Goal: Task Accomplishment & Management: Use online tool/utility

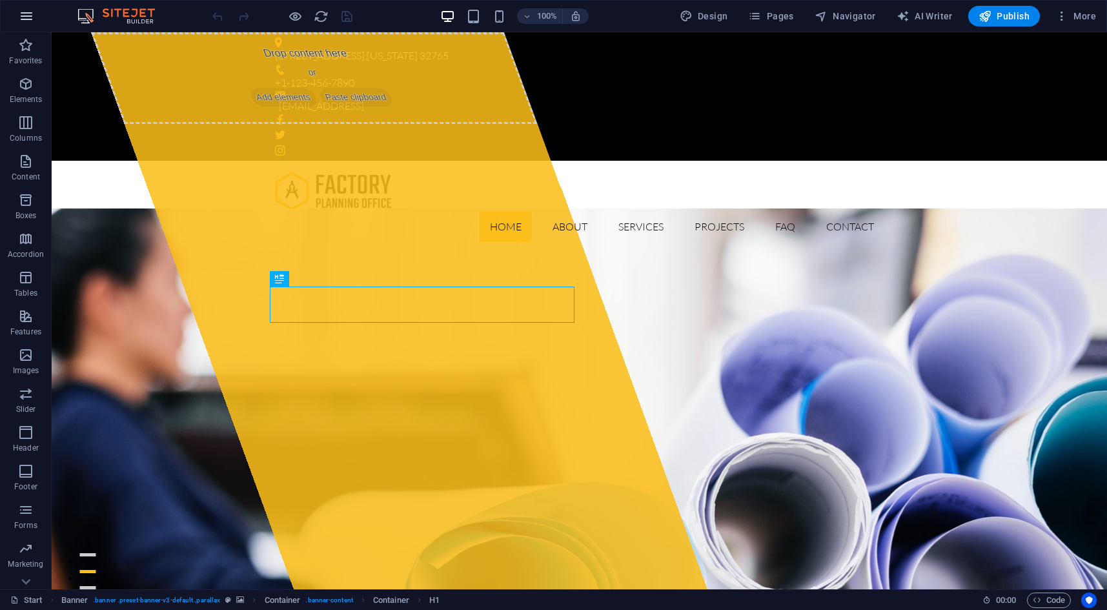
click at [30, 11] on icon "button" at bounding box center [26, 15] width 15 height 15
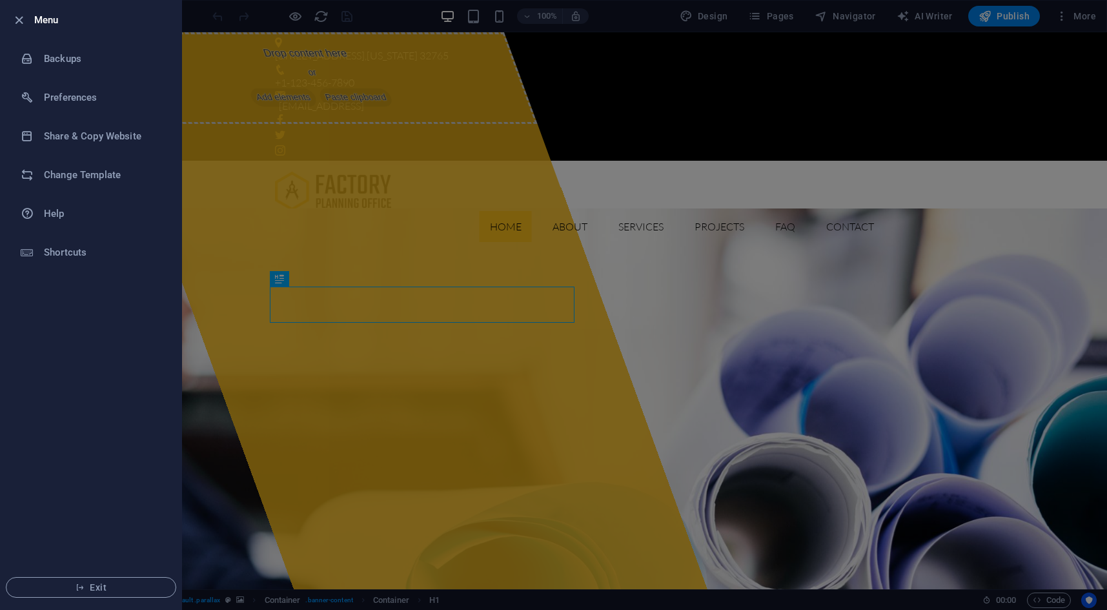
click at [507, 203] on div at bounding box center [553, 305] width 1107 height 610
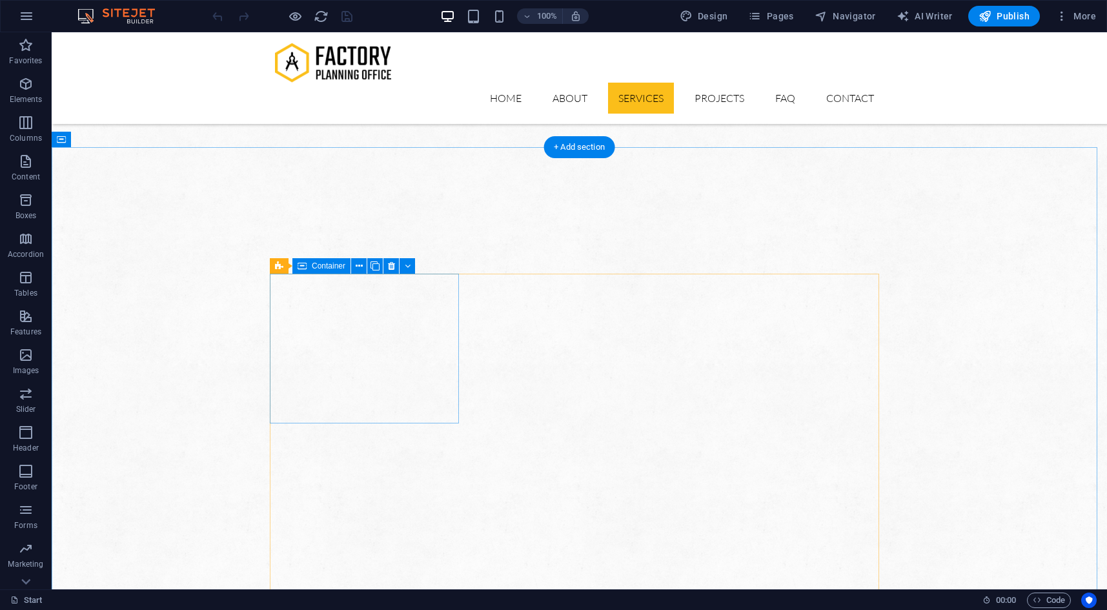
scroll to position [703, 0]
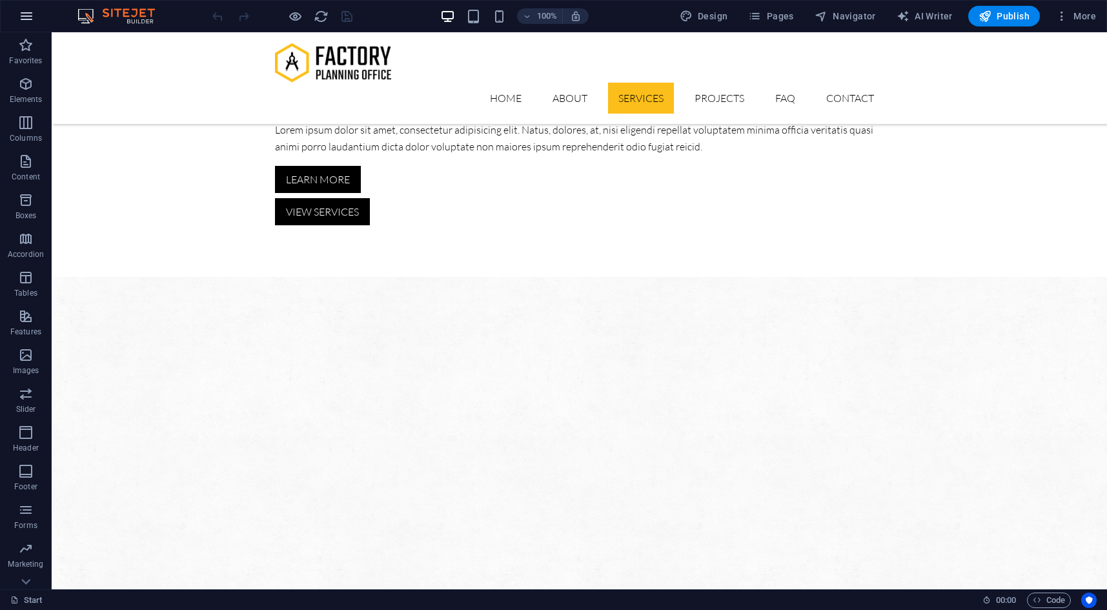
click at [32, 19] on icon "button" at bounding box center [26, 15] width 15 height 15
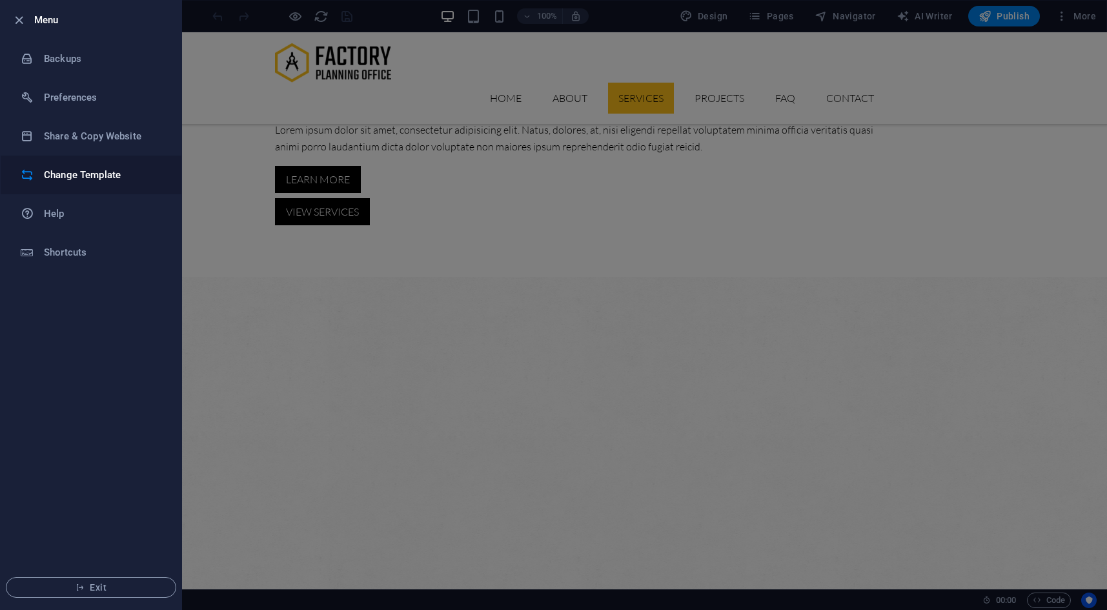
click at [81, 176] on h6 "Change Template" at bounding box center [103, 174] width 119 height 15
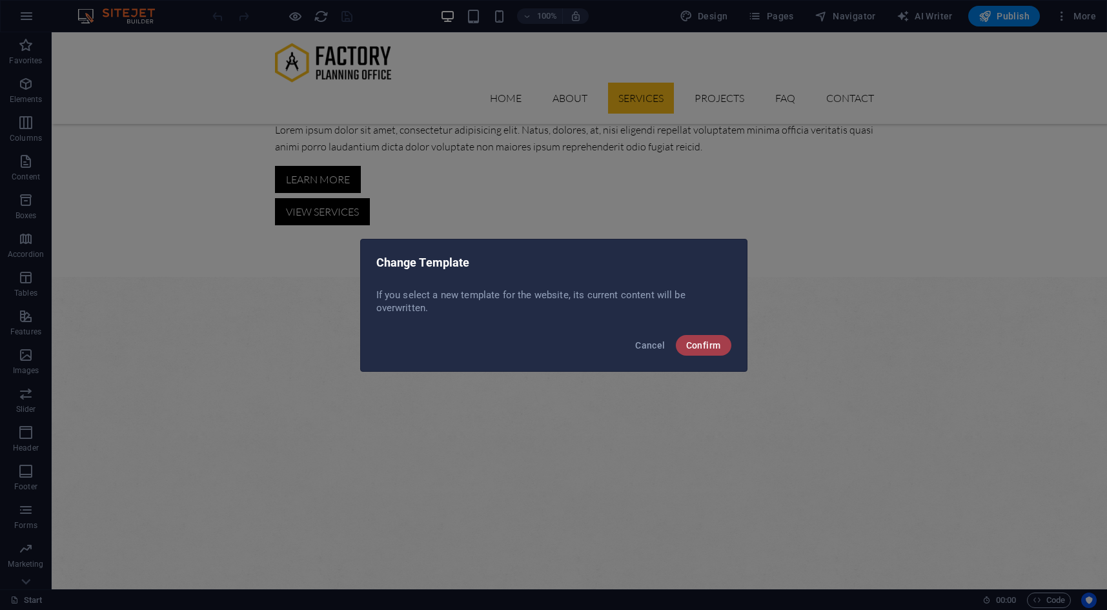
click at [711, 347] on span "Confirm" at bounding box center [703, 345] width 35 height 10
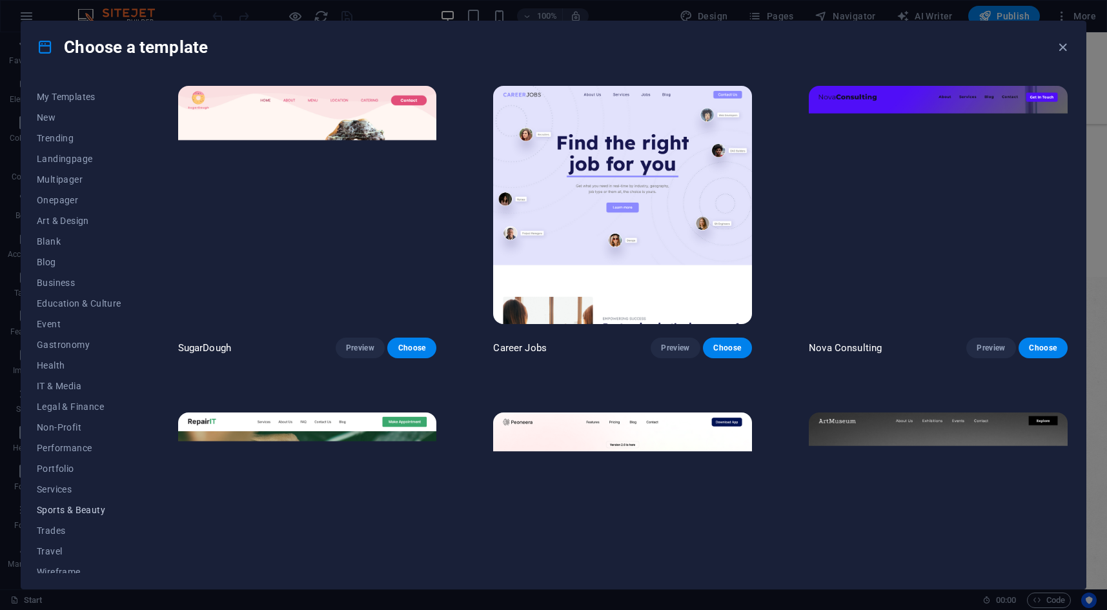
scroll to position [26, 0]
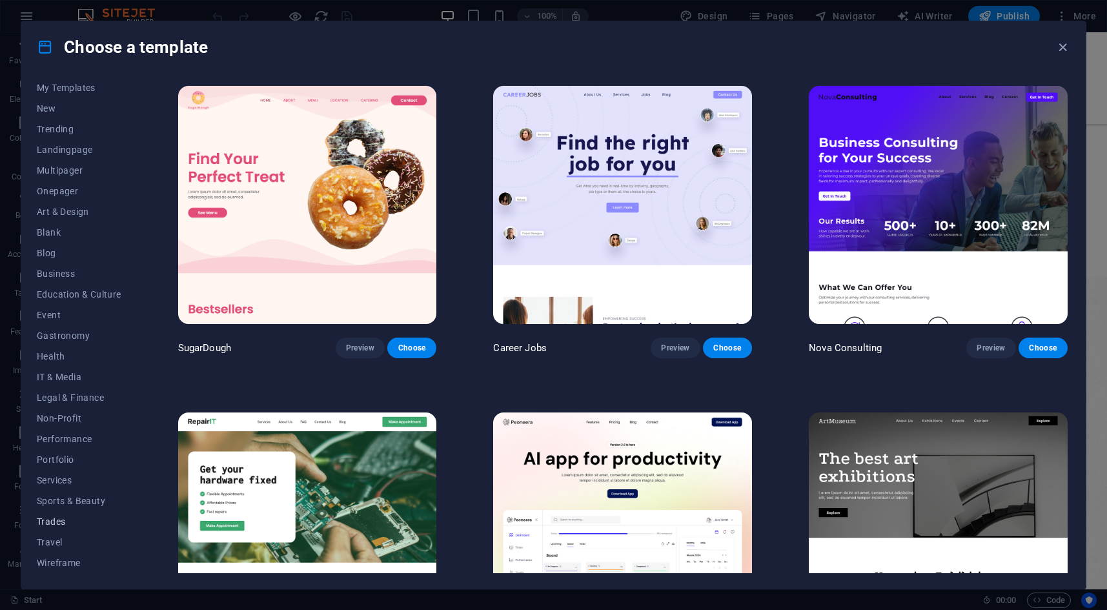
click at [59, 520] on span "Trades" at bounding box center [79, 521] width 85 height 10
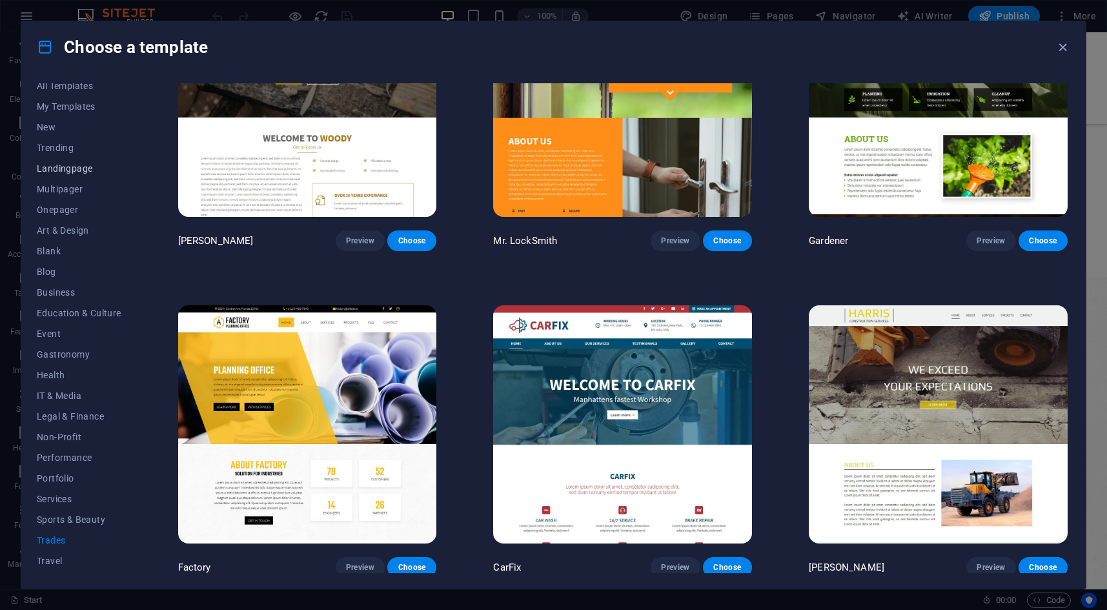
scroll to position [0, 0]
click at [57, 193] on span "Multipager" at bounding box center [79, 197] width 85 height 10
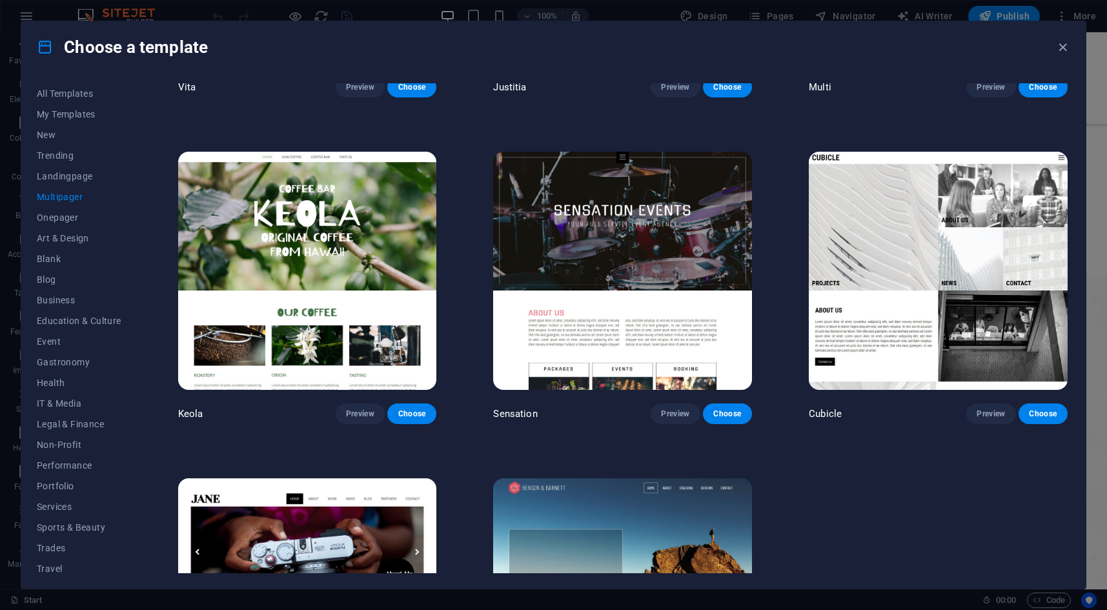
scroll to position [6747, 0]
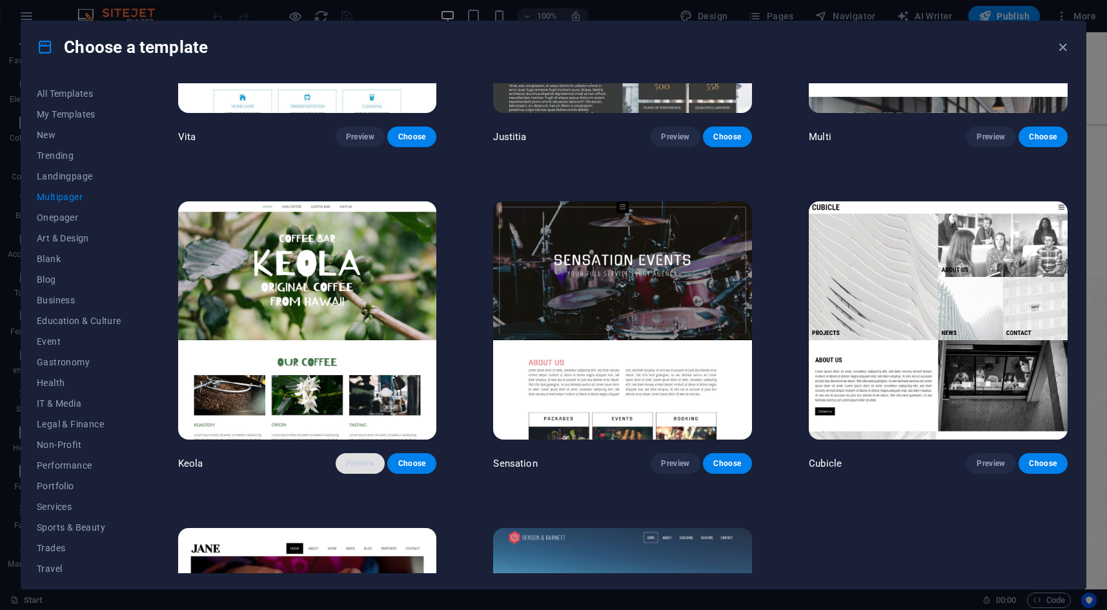
click at [362, 458] on span "Preview" at bounding box center [360, 463] width 28 height 10
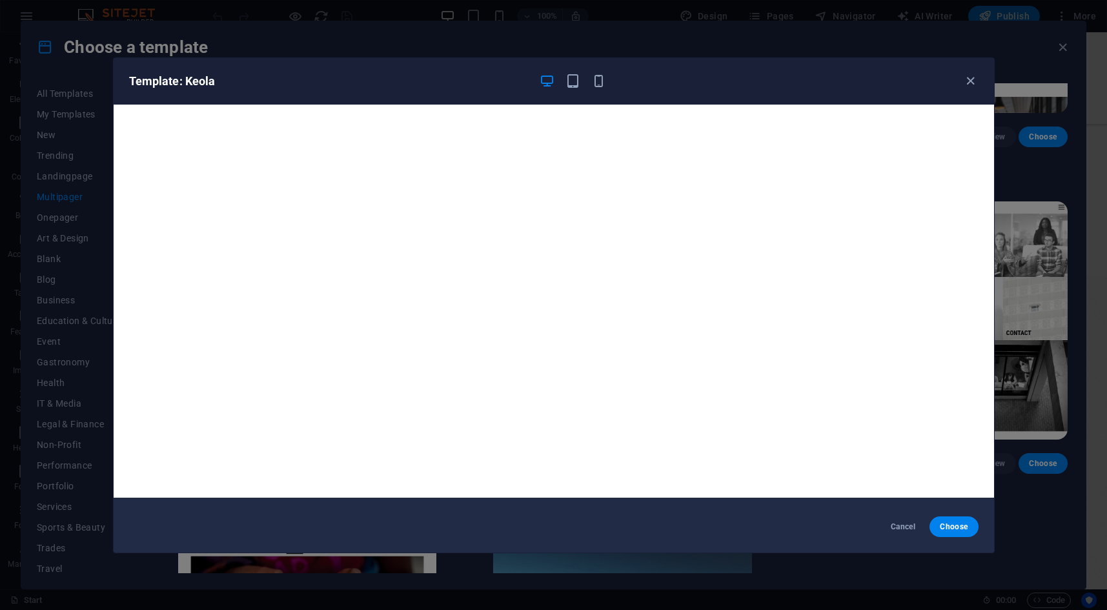
scroll to position [0, 0]
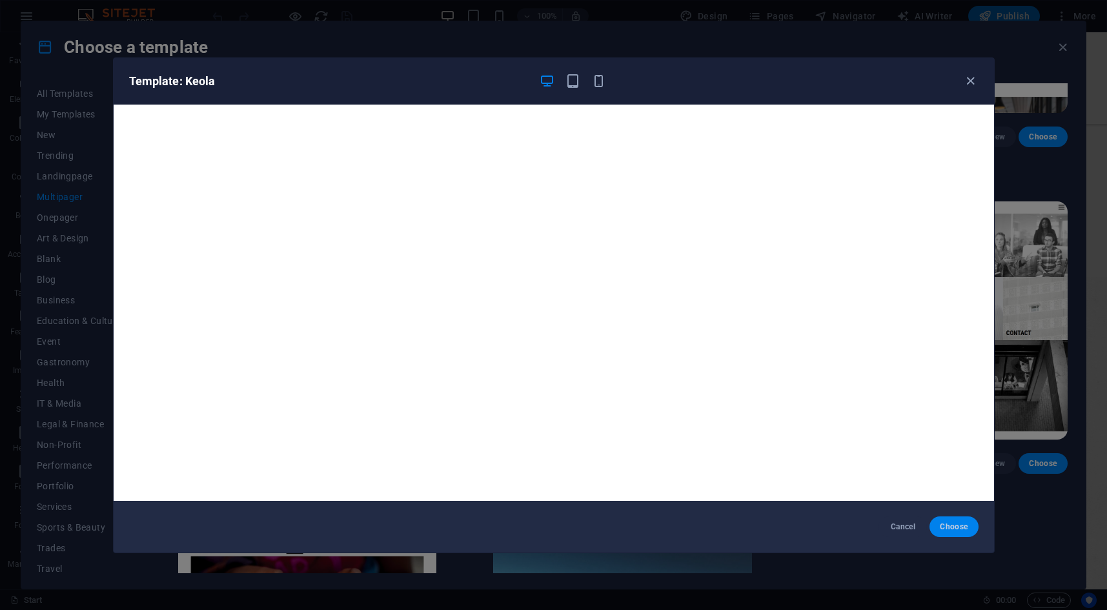
click at [950, 527] on span "Choose" at bounding box center [954, 527] width 28 height 10
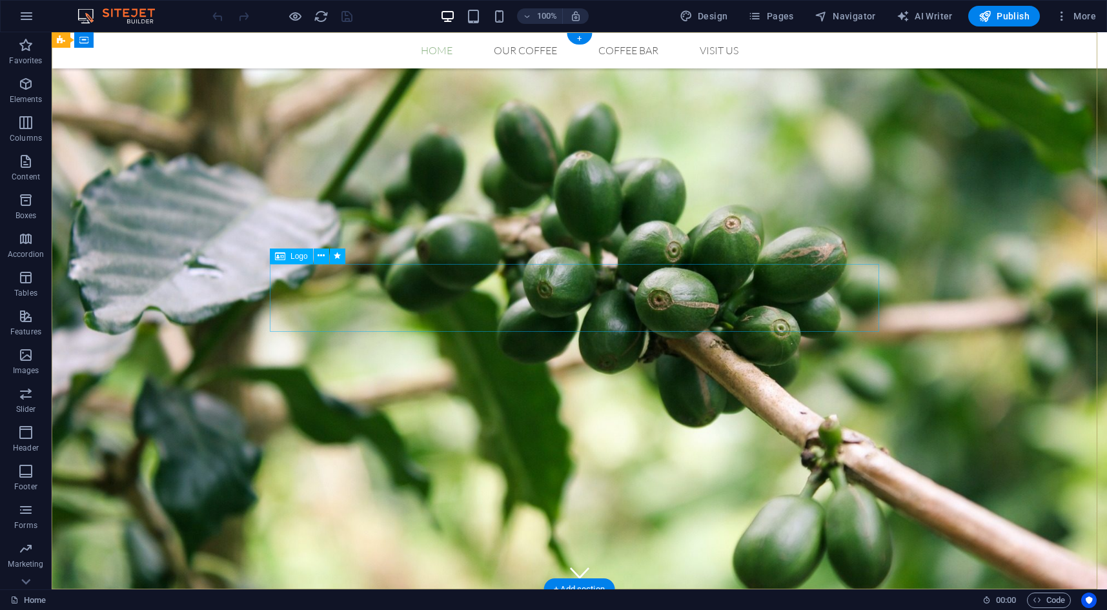
select select "px"
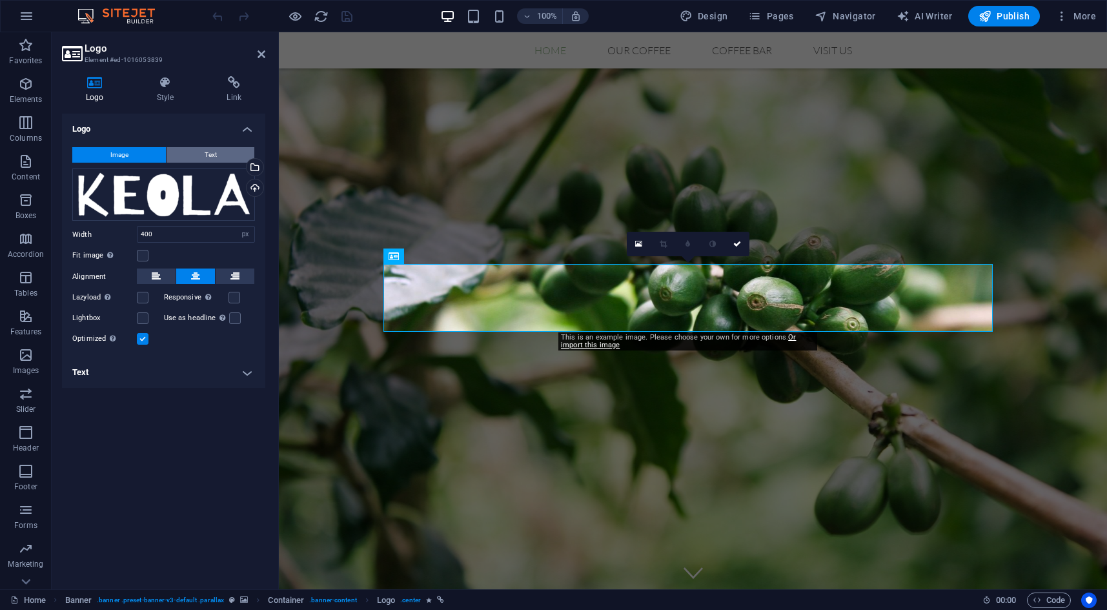
click at [236, 154] on button "Text" at bounding box center [211, 154] width 88 height 15
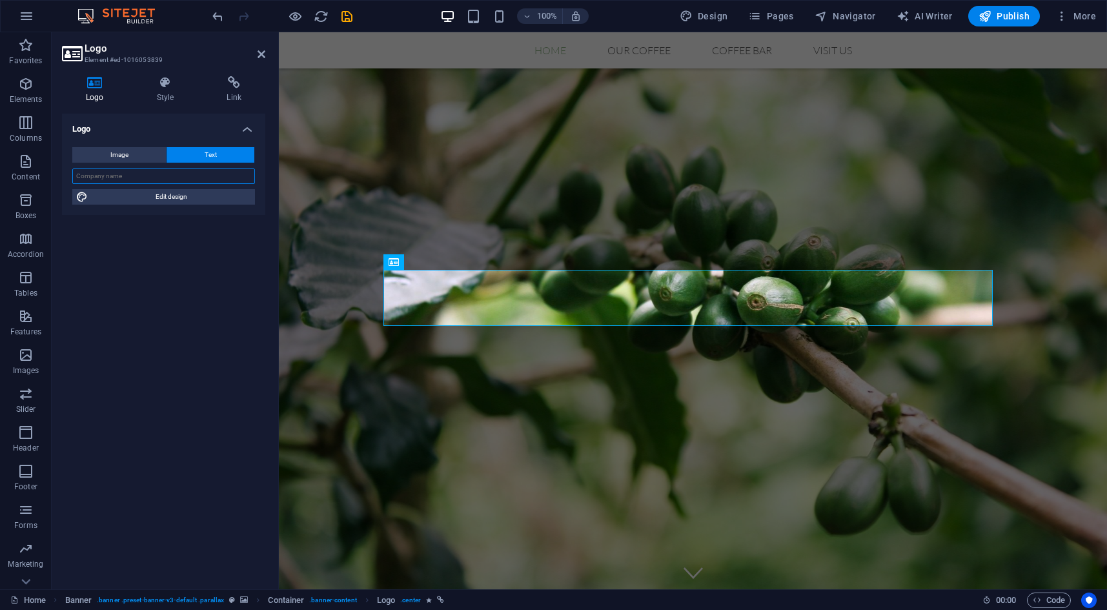
click at [138, 176] on input "text" at bounding box center [163, 175] width 183 height 15
type input "BTRAX"
click at [98, 196] on span "Edit design" at bounding box center [171, 196] width 159 height 15
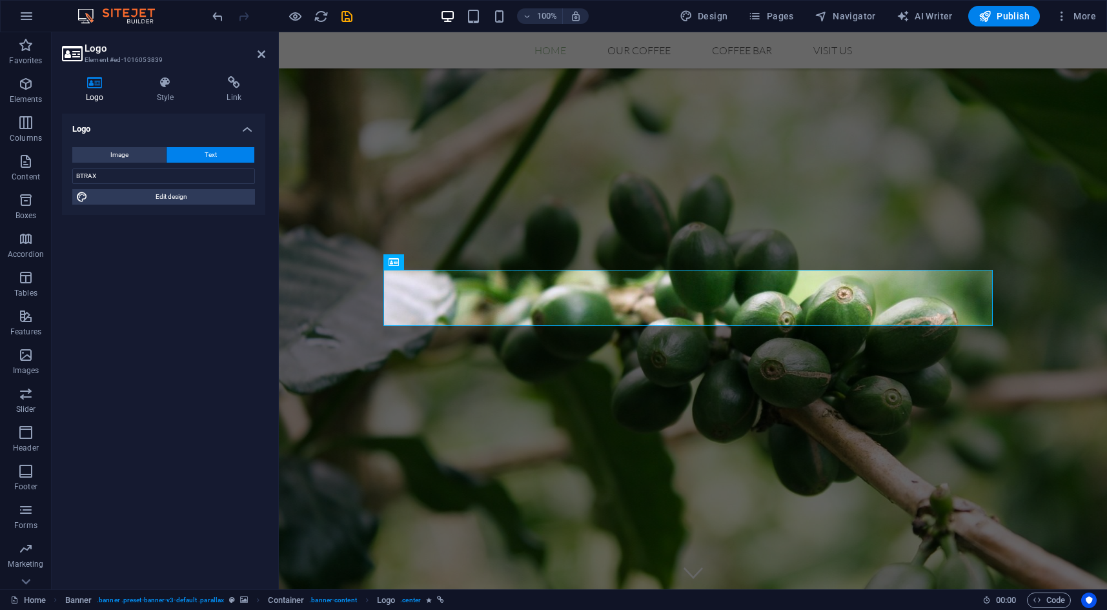
select select "rem"
select select "400"
select select "px"
select select "rem"
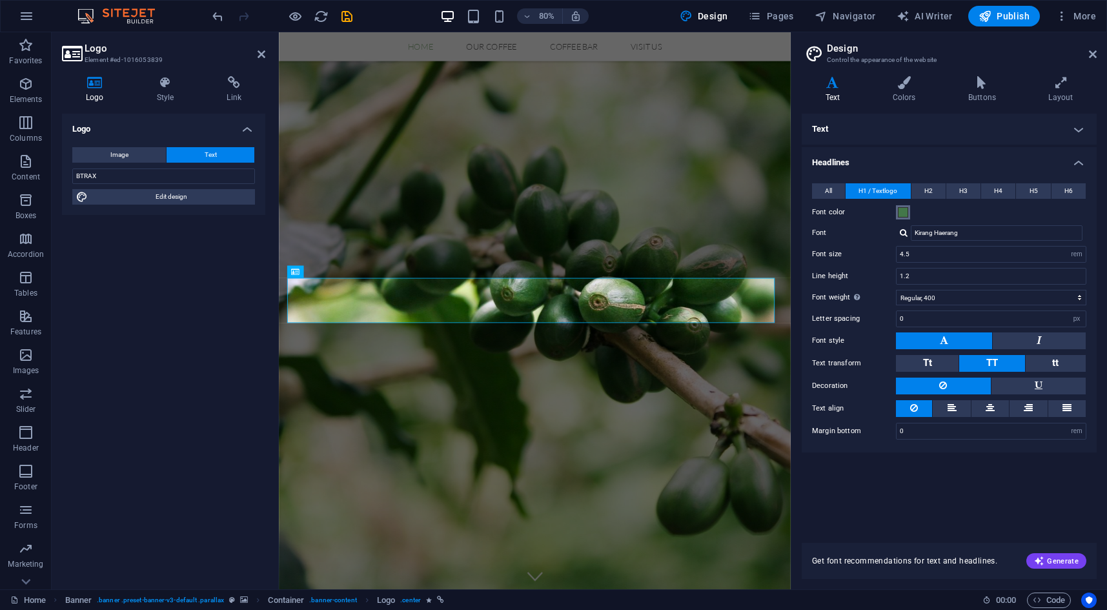
click at [898, 214] on span at bounding box center [903, 212] width 10 height 10
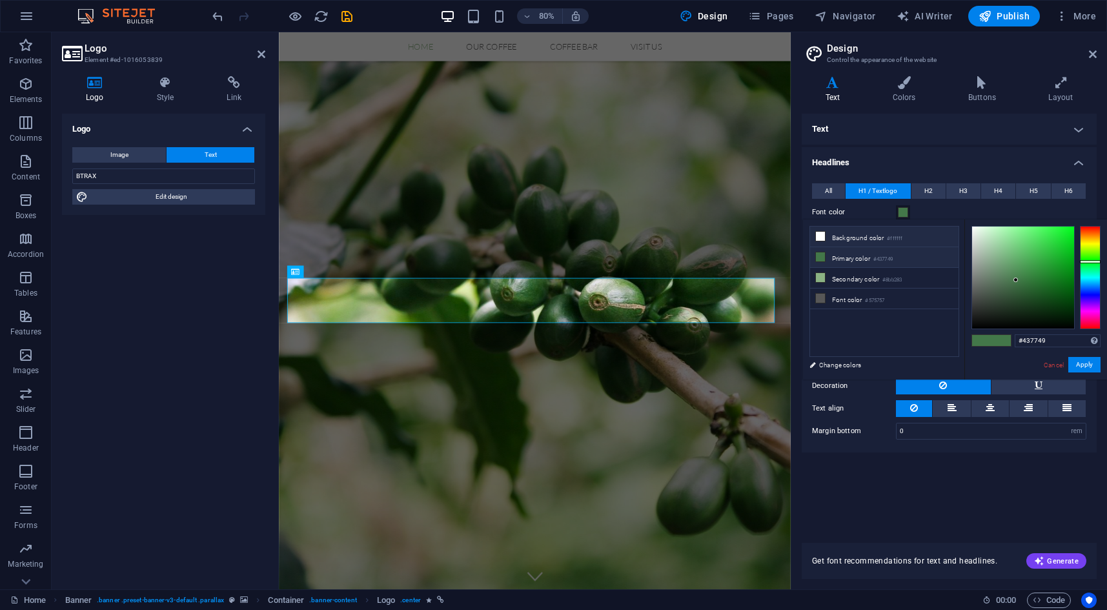
click at [851, 235] on li "Background color #ffffff" at bounding box center [884, 237] width 148 height 21
type input "#ffffff"
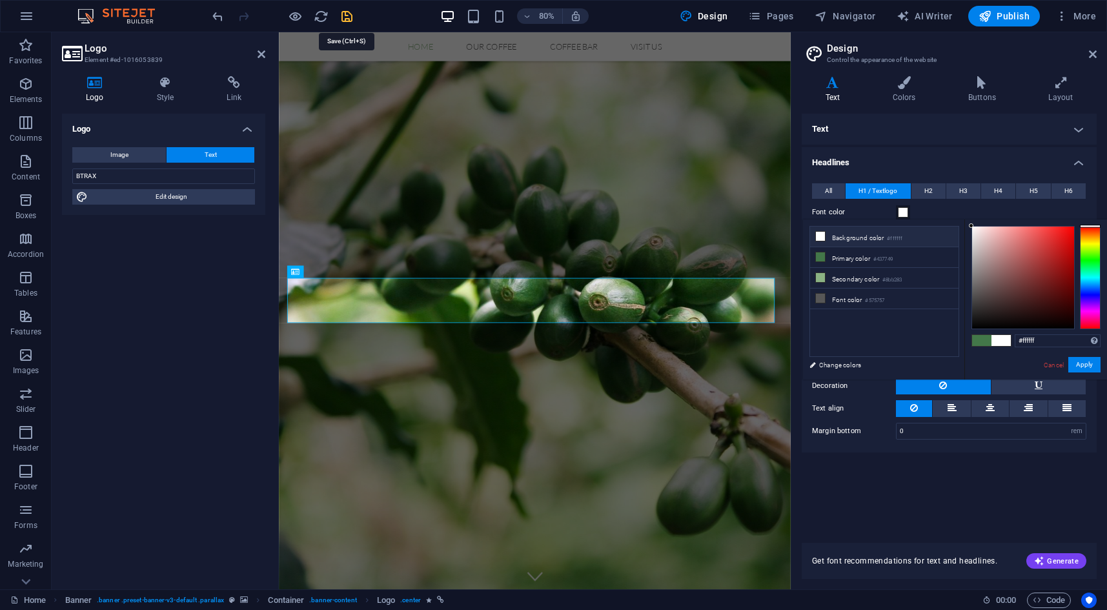
drag, startPoint x: 346, startPoint y: 13, endPoint x: 411, endPoint y: 152, distance: 153.6
click at [346, 13] on icon "save" at bounding box center [347, 16] width 15 height 15
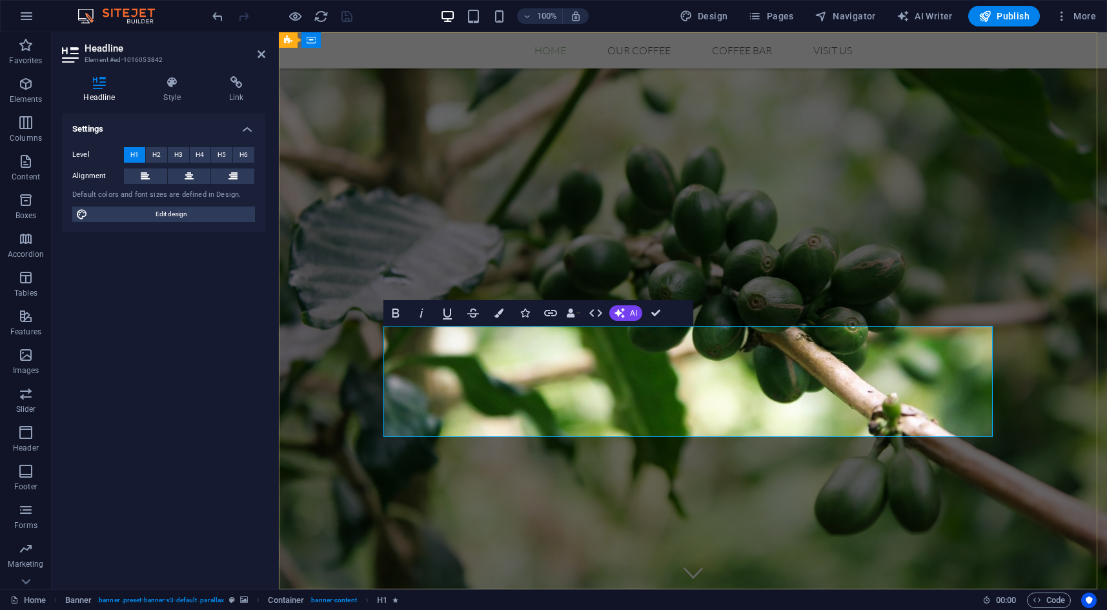
drag, startPoint x: 819, startPoint y: 412, endPoint x: 527, endPoint y: 410, distance: 292.4
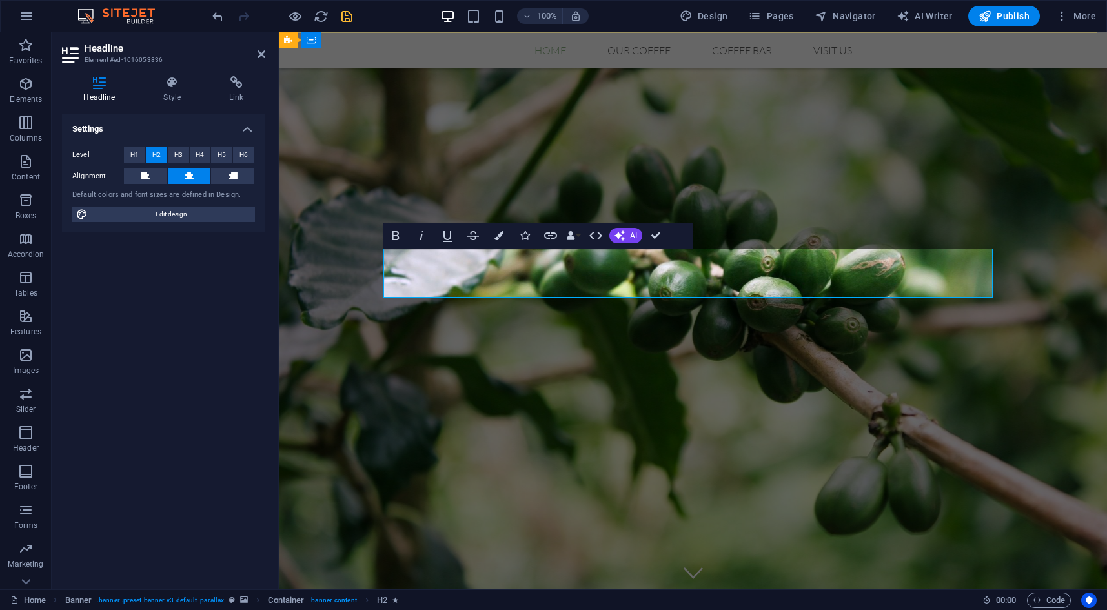
drag, startPoint x: 695, startPoint y: 270, endPoint x: 661, endPoint y: 278, distance: 34.4
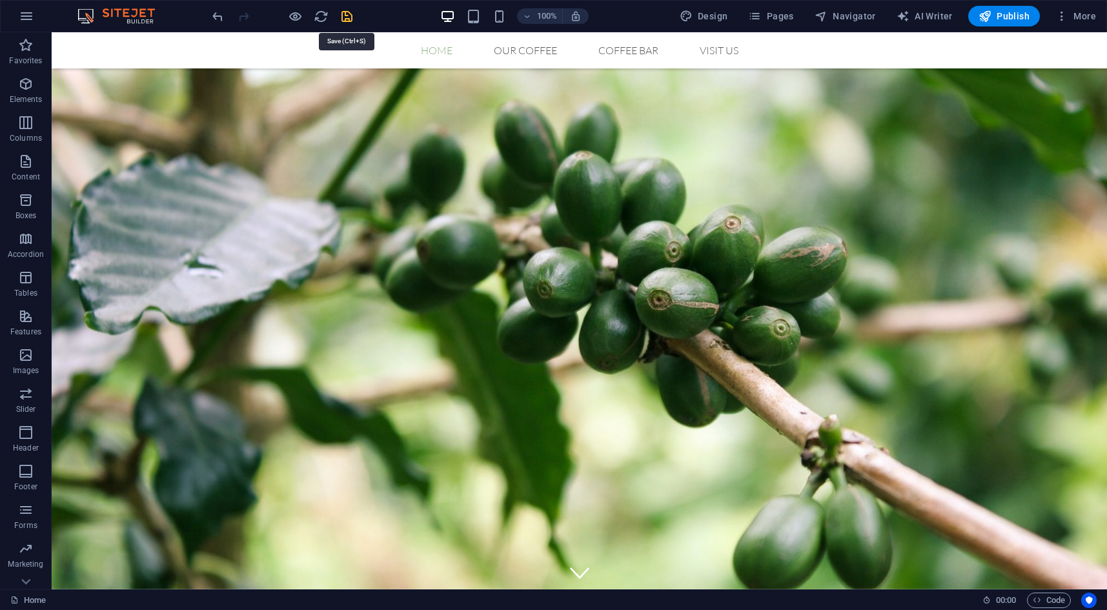
click at [350, 15] on icon "save" at bounding box center [347, 16] width 15 height 15
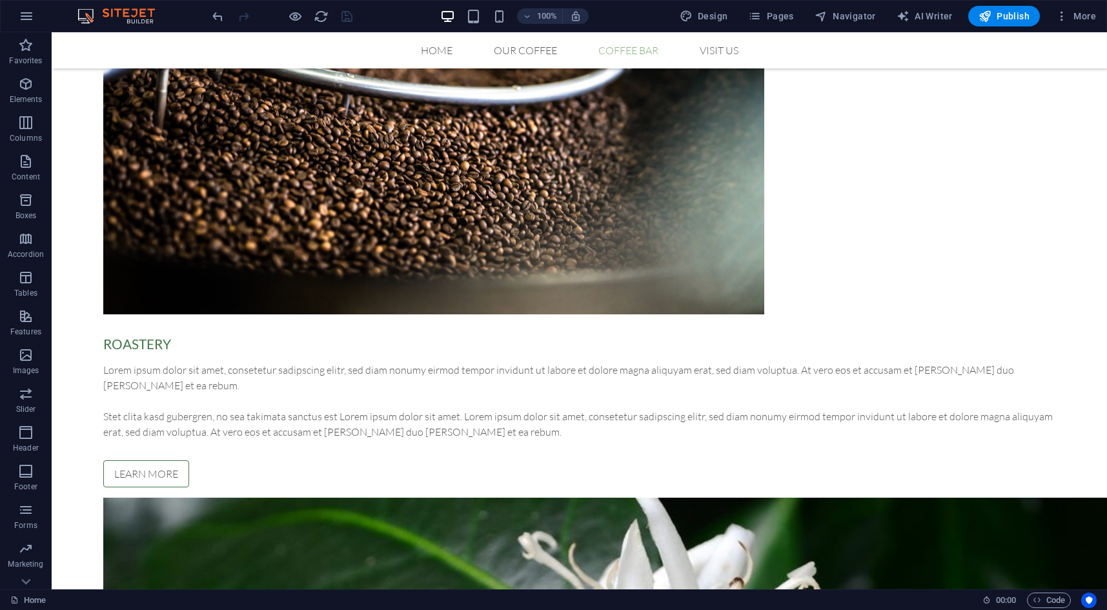
scroll to position [775, 0]
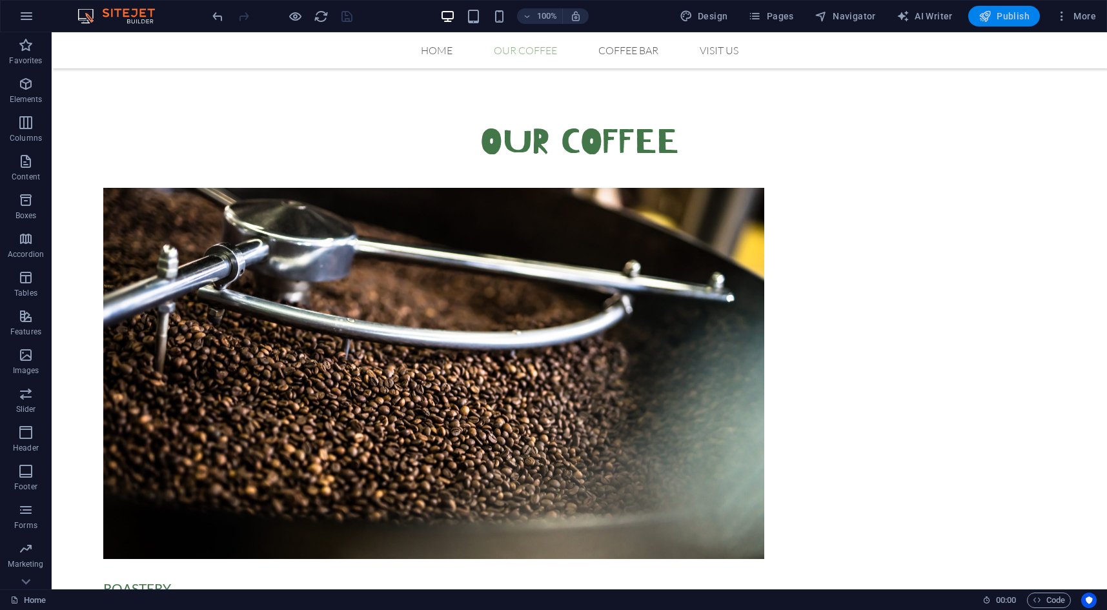
click at [1010, 13] on span "Publish" at bounding box center [1004, 16] width 51 height 13
